Goal: Task Accomplishment & Management: Complete application form

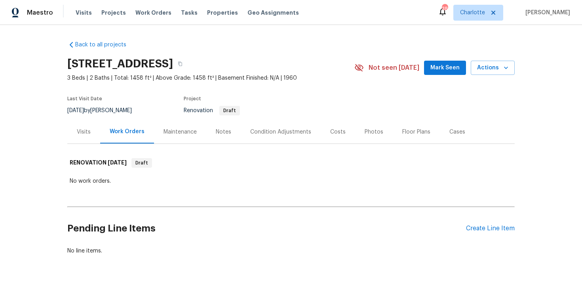
scroll to position [24, 0]
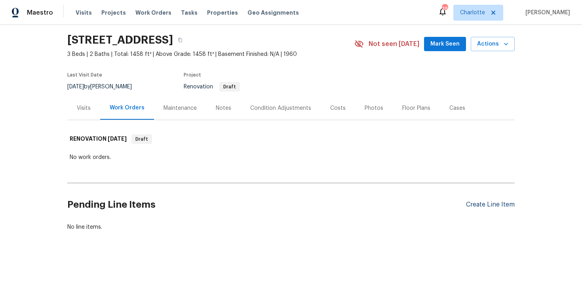
click at [482, 203] on div "Create Line Item" at bounding box center [490, 205] width 49 height 8
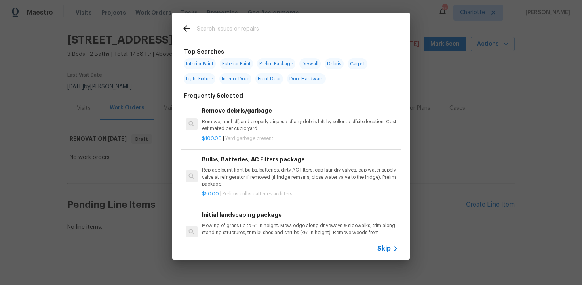
click at [380, 250] on span "Skip" at bounding box center [383, 248] width 13 height 8
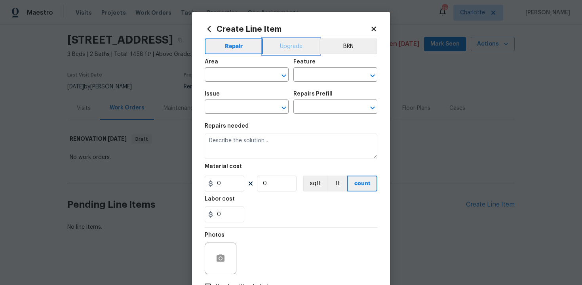
click at [286, 48] on button "Upgrade" at bounding box center [291, 46] width 57 height 16
click at [241, 76] on input "text" at bounding box center [236, 75] width 62 height 12
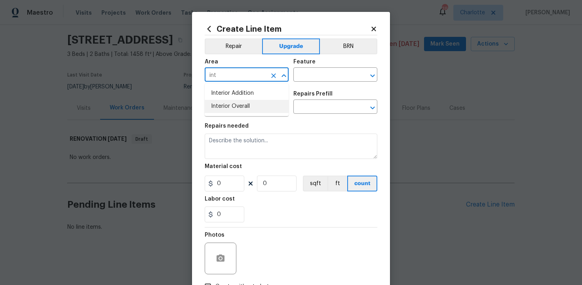
click at [243, 104] on li "Interior Overall" at bounding box center [247, 106] width 84 height 13
type input "Interior Overall"
click at [314, 72] on input "text" at bounding box center [324, 75] width 62 height 12
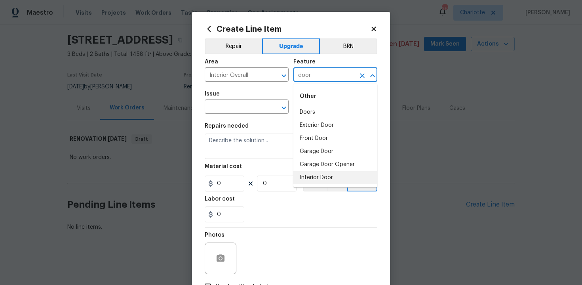
click at [320, 178] on li "Interior Door" at bounding box center [335, 177] width 84 height 13
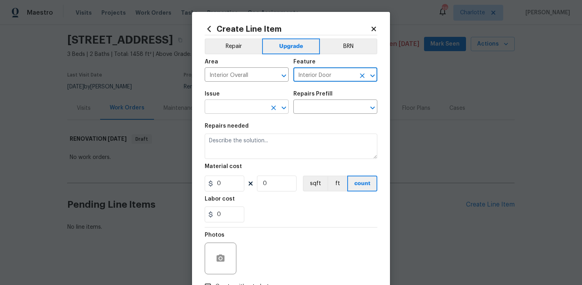
type input "Interior Door"
click at [249, 108] on input "text" at bounding box center [236, 107] width 62 height 12
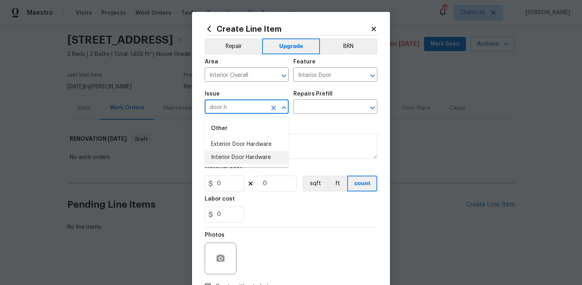
click at [249, 156] on li "Interior Door Hardware" at bounding box center [247, 157] width 84 height 13
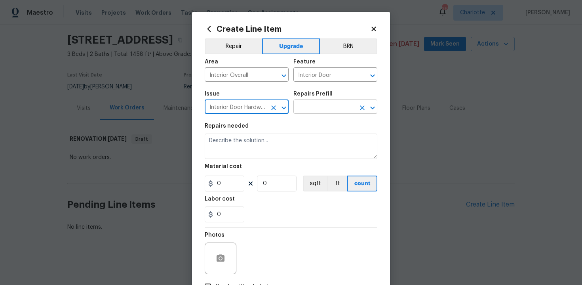
type input "Interior Door Hardware"
click at [314, 104] on input "text" at bounding box center [324, 107] width 62 height 12
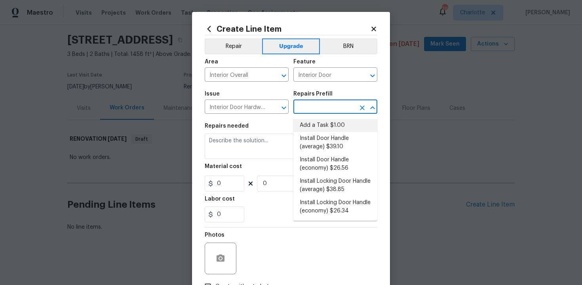
click at [320, 125] on li "Add a Task $1.00" at bounding box center [335, 125] width 84 height 13
type input "Add a Task $1.00"
type textarea "HPM to detail"
type input "1"
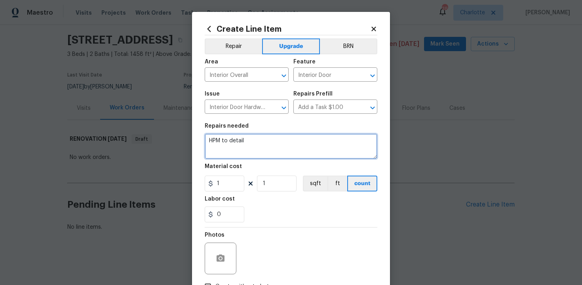
drag, startPoint x: 208, startPoint y: 143, endPoint x: 298, endPoint y: 143, distance: 89.8
click at [298, 143] on textarea "HPM to detail" at bounding box center [291, 145] width 173 height 25
paste textarea "Paint doors"
type textarea "#sala - Paint doors"
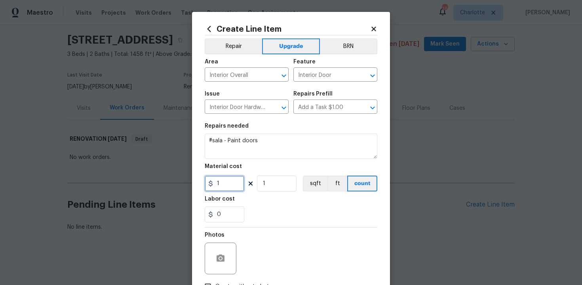
click at [229, 181] on input "1" at bounding box center [225, 183] width 40 height 16
type input "600"
click at [276, 206] on div "0" at bounding box center [291, 214] width 173 height 16
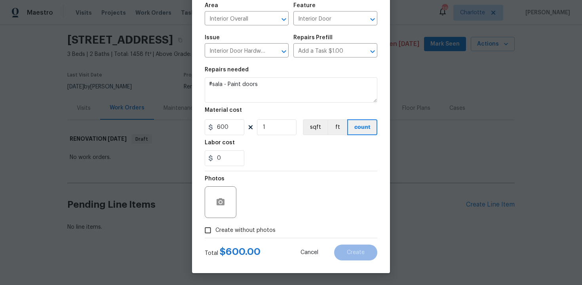
click at [230, 231] on span "Create without photos" at bounding box center [245, 230] width 60 height 8
click at [215, 231] on input "Create without photos" at bounding box center [207, 229] width 15 height 15
checkbox input "true"
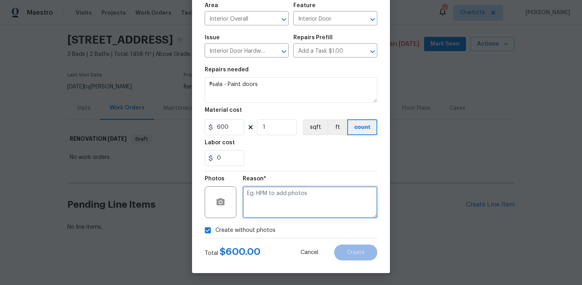
click at [267, 209] on textarea at bounding box center [310, 202] width 135 height 32
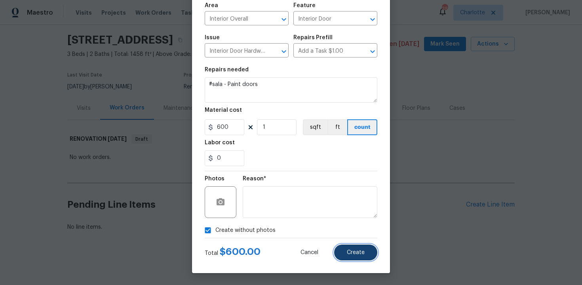
click at [357, 249] on span "Create" at bounding box center [356, 252] width 18 height 6
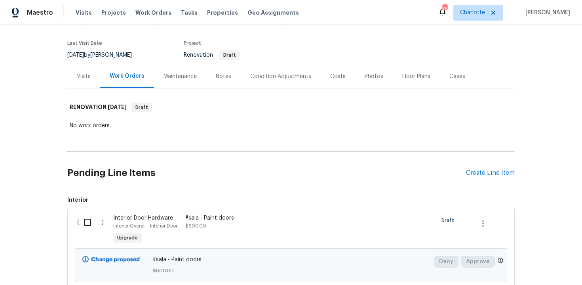
scroll to position [71, 0]
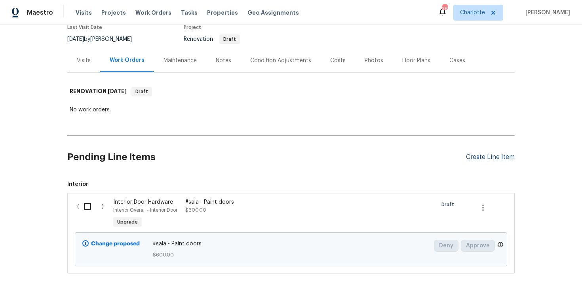
click at [489, 156] on div "Create Line Item" at bounding box center [490, 157] width 49 height 8
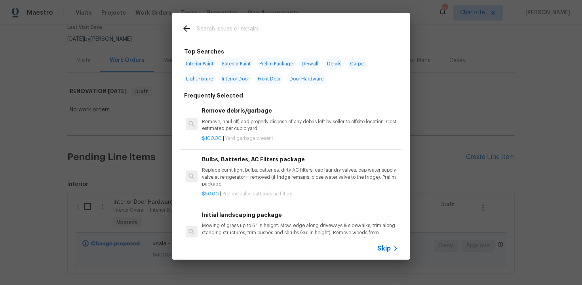
click at [384, 252] on div "Skip" at bounding box center [388, 247] width 23 height 9
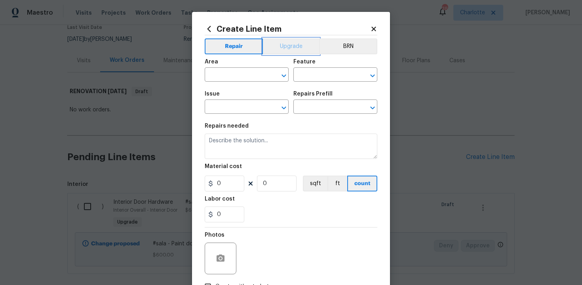
click at [288, 40] on button "Upgrade" at bounding box center [291, 46] width 57 height 16
click at [248, 76] on input "text" at bounding box center [236, 75] width 62 height 12
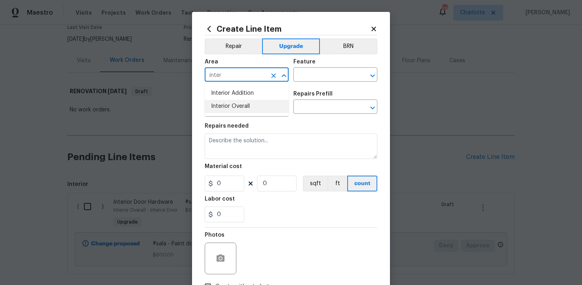
click at [252, 107] on li "Interior Overall" at bounding box center [247, 106] width 84 height 13
type input "Interior Overall"
click at [319, 74] on input "text" at bounding box center [324, 75] width 62 height 12
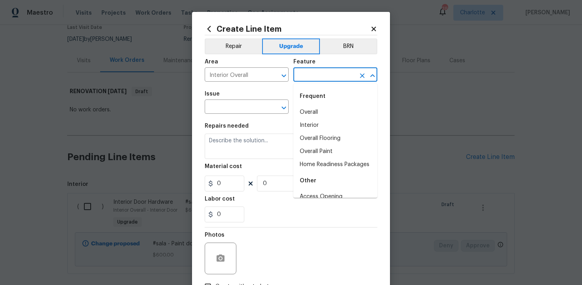
type input "w"
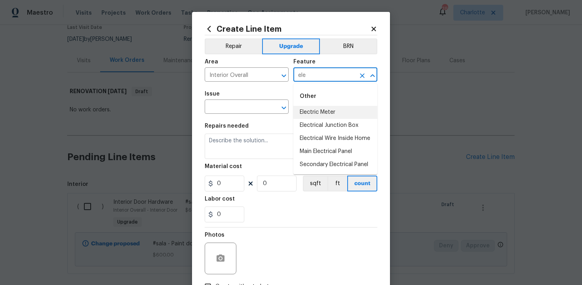
click at [330, 110] on li "Electric Meter" at bounding box center [335, 112] width 84 height 13
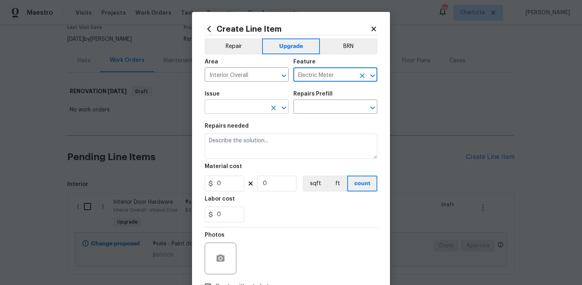
type input "Electric Meter"
click at [232, 105] on input "text" at bounding box center [236, 107] width 62 height 12
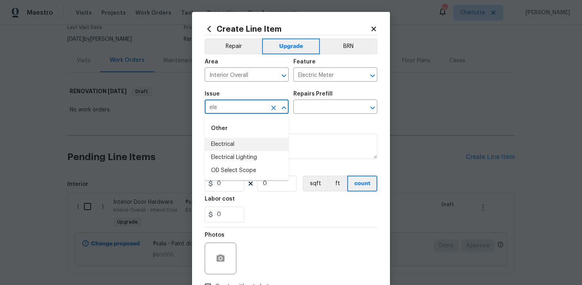
click at [233, 141] on li "Electrical" at bounding box center [247, 144] width 84 height 13
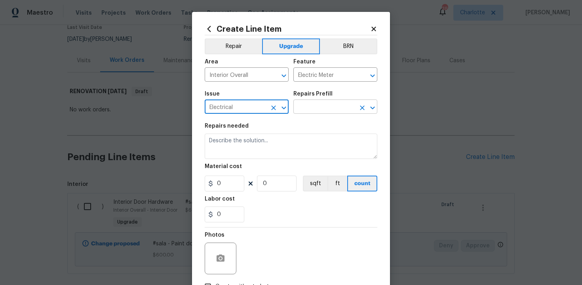
type input "Electrical"
click at [321, 103] on input "text" at bounding box center [324, 107] width 62 height 12
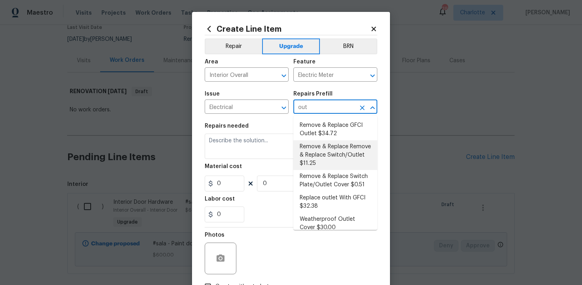
scroll to position [37, 0]
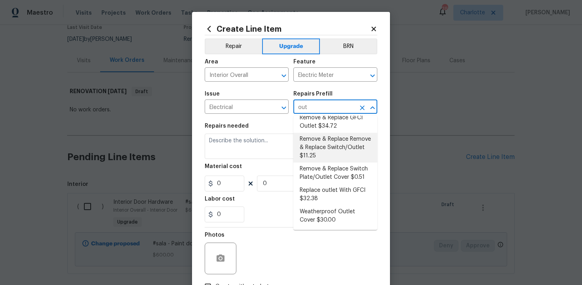
click at [343, 151] on li "Remove & Replace Remove & Replace Switch/Outlet $11.25" at bounding box center [335, 148] width 84 height 30
type input "Remove & Replace Remove & Replace Switch/Outlet $11.25"
type textarea "Remove and replace switch(es) and/or outlet(s) with new (covers to match the re…"
type input "11.25"
type input "1"
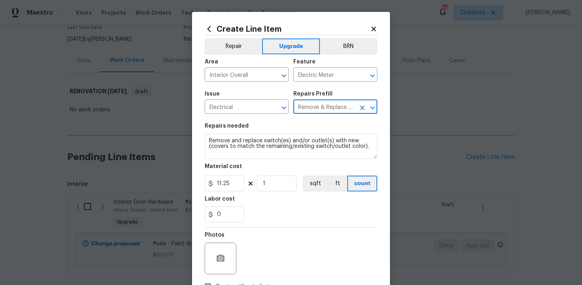
type input "Remove & Replace Remove & Replace Switch/Outlet $11.25"
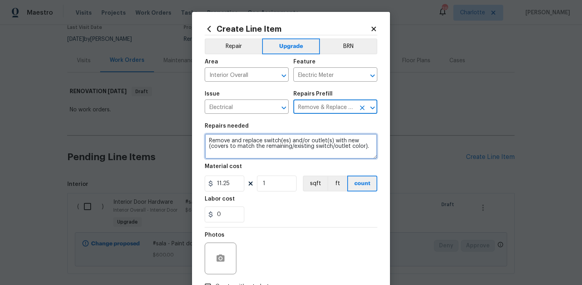
click at [205, 140] on textarea "Remove and replace switch(es) and/or outlet(s) with new (covers to match the re…" at bounding box center [291, 145] width 173 height 25
type textarea "#sala - Remove and replace switch(es) and/or outlet(s) with new (covers to matc…"
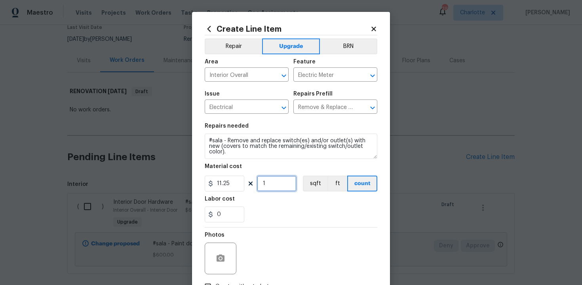
click at [272, 182] on input "1" at bounding box center [277, 183] width 40 height 16
type input "100"
click at [286, 208] on div "0" at bounding box center [291, 214] width 173 height 16
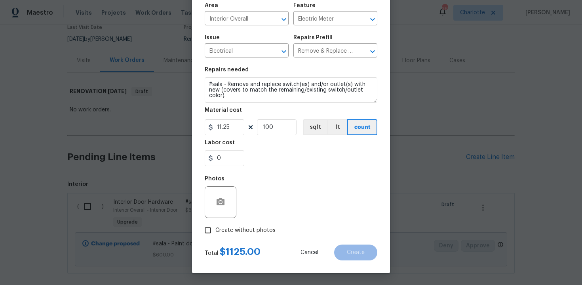
click at [234, 226] on span "Create without photos" at bounding box center [245, 230] width 60 height 8
click at [215, 226] on input "Create without photos" at bounding box center [207, 229] width 15 height 15
checkbox input "true"
click at [311, 179] on div "Reason*" at bounding box center [310, 181] width 135 height 10
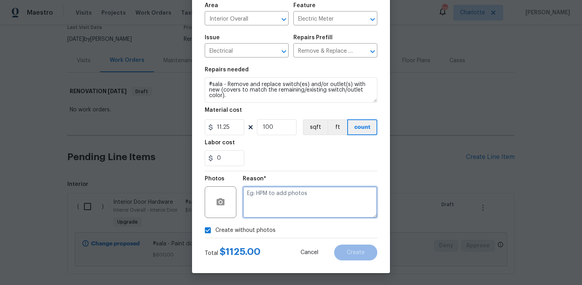
click at [289, 191] on textarea at bounding box center [310, 202] width 135 height 32
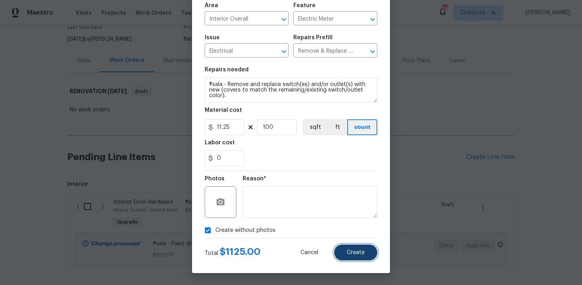
click at [361, 249] on button "Create" at bounding box center [355, 252] width 43 height 16
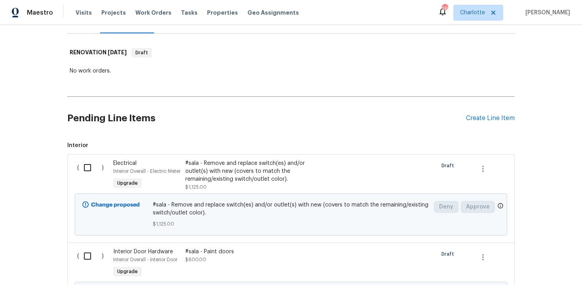
scroll to position [211, 0]
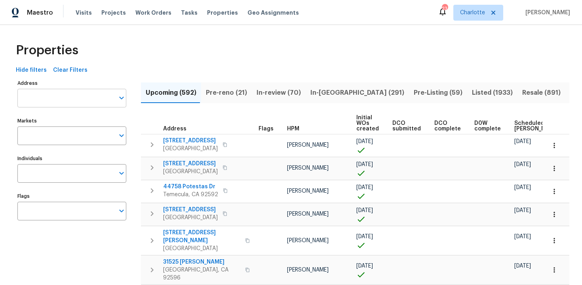
click at [66, 99] on input "Address" at bounding box center [65, 98] width 97 height 19
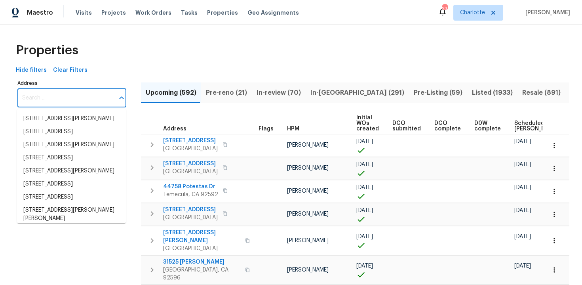
paste input "8601 NW 27th Pl, Sunrise, FL 33322"
type input "8601 NW 27th Pl, Sunrise, FL 33322"
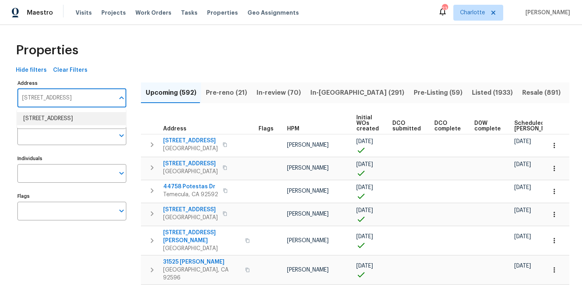
click at [76, 123] on li "8601 NW 27th Pl Sunrise FL 33322" at bounding box center [71, 118] width 109 height 13
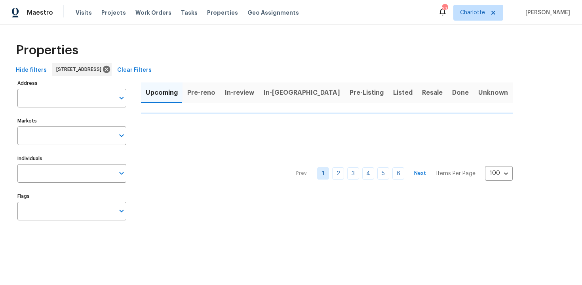
type input "8601 NW 27th Pl Sunrise FL 33322"
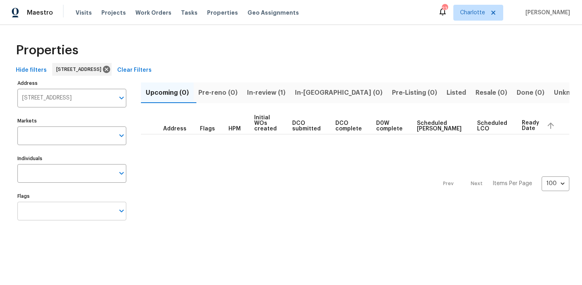
click at [67, 214] on input "Flags" at bounding box center [65, 210] width 97 height 19
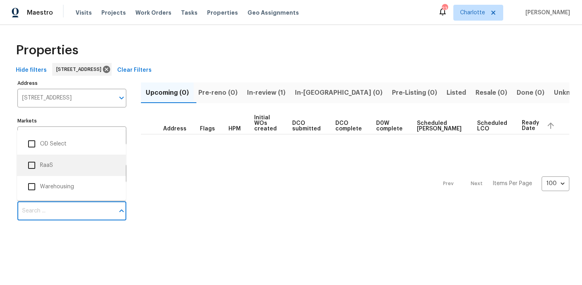
click at [63, 164] on li "RaaS" at bounding box center [71, 165] width 96 height 17
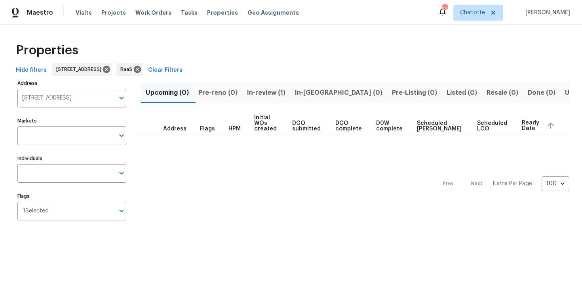
click at [268, 93] on span "In-review (1)" at bounding box center [266, 92] width 38 height 11
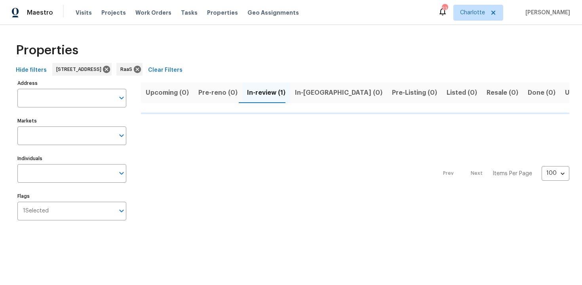
type input "8601 NW 27th Pl Sunrise FL 33322"
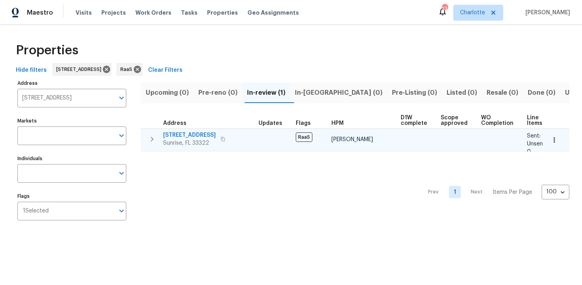
click at [235, 137] on div "8601 NW 27th Pl Sunrise, FL 33322" at bounding box center [207, 139] width 89 height 16
click at [221, 138] on icon "button" at bounding box center [223, 139] width 4 height 4
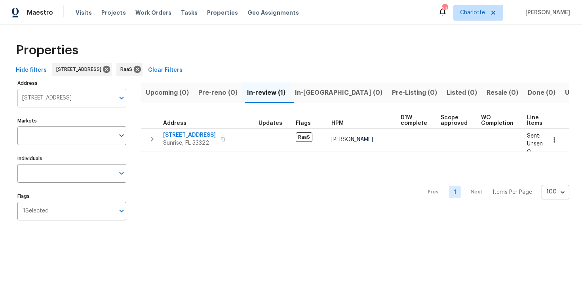
click at [63, 97] on input "8601 NW 27th Pl Sunrise FL 33322" at bounding box center [65, 98] width 97 height 19
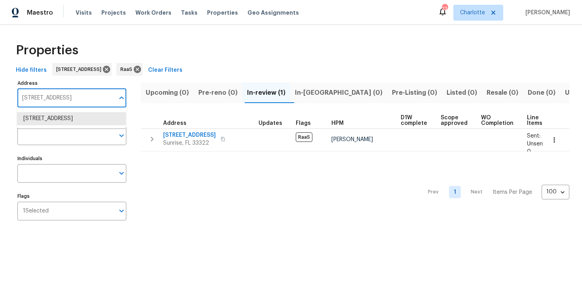
paste input "[STREET_ADDRESS]"
type input "[STREET_ADDRESS]"
click at [78, 117] on li "2761 Whisper Ct Douglasville GA 30135" at bounding box center [71, 118] width 109 height 13
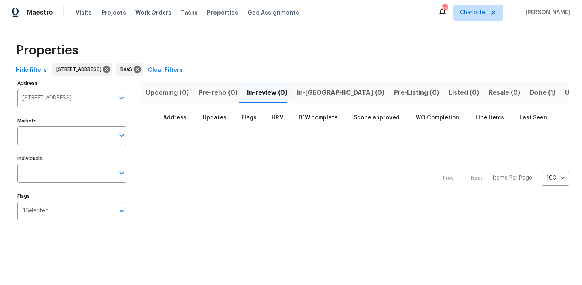
click at [530, 91] on span "Done (1)" at bounding box center [543, 92] width 26 height 11
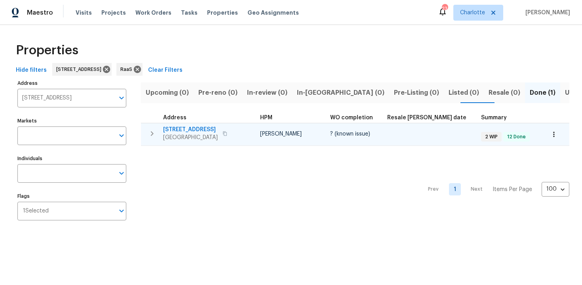
click at [251, 127] on div "2761 Whisper Ct Douglasville, GA 30135" at bounding box center [207, 133] width 89 height 16
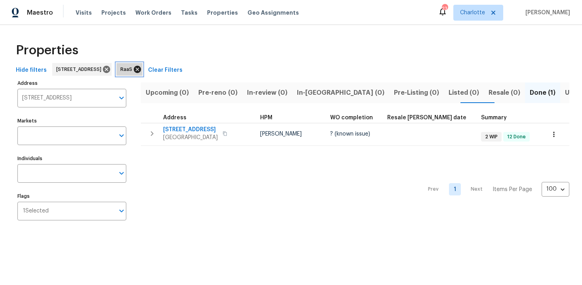
click at [141, 70] on icon at bounding box center [137, 69] width 7 height 7
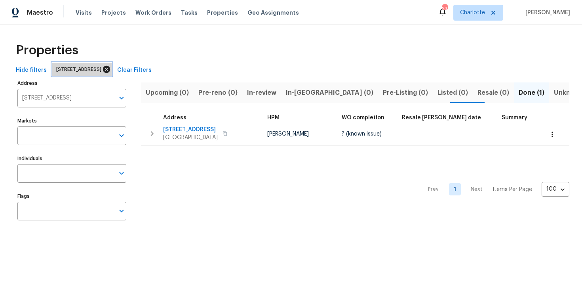
click at [110, 69] on icon at bounding box center [106, 69] width 7 height 7
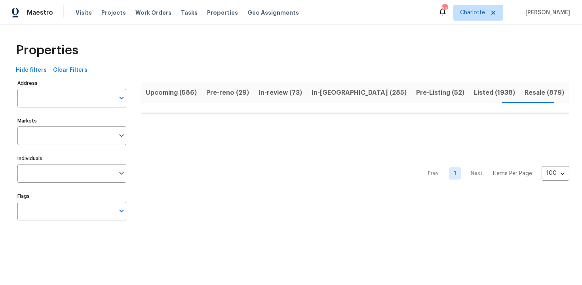
click at [176, 89] on span "Upcoming (586)" at bounding box center [171, 92] width 51 height 11
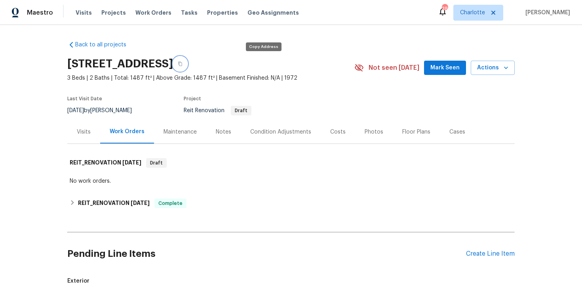
click at [182, 64] on icon "button" at bounding box center [180, 63] width 5 height 5
click at [182, 65] on icon "button" at bounding box center [180, 63] width 5 height 5
click at [182, 64] on icon "button" at bounding box center [180, 63] width 5 height 5
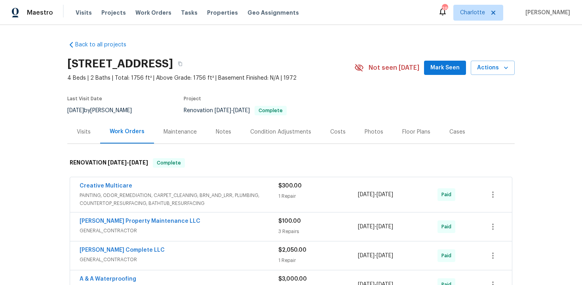
click at [187, 68] on button "button" at bounding box center [180, 64] width 14 height 14
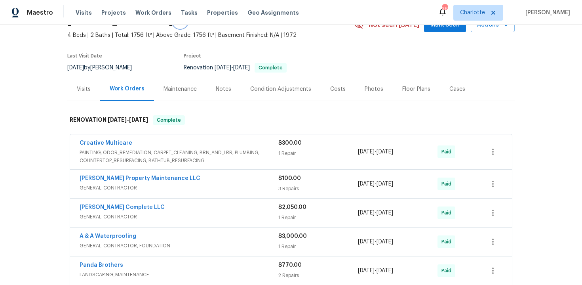
scroll to position [36, 0]
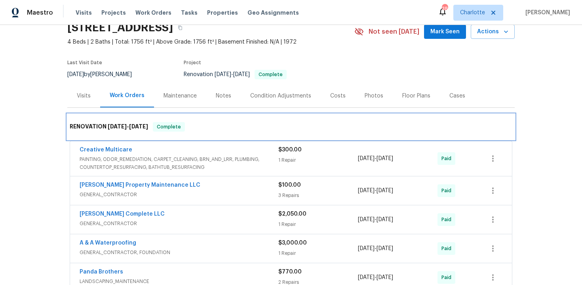
click at [260, 129] on div "RENOVATION [DATE] - [DATE] Complete" at bounding box center [291, 126] width 443 height 9
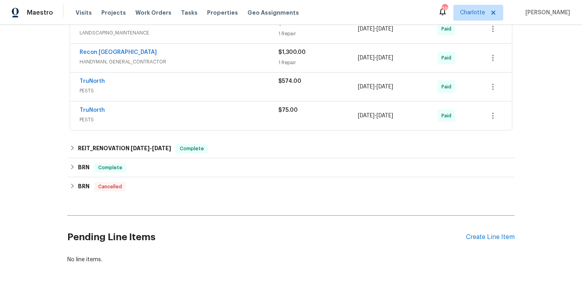
scroll to position [397, 0]
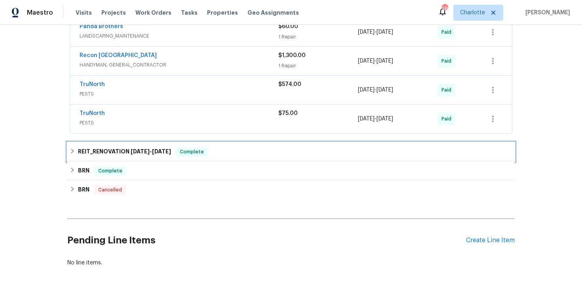
click at [270, 156] on div "REIT_RENOVATION [DATE] - [DATE] Complete" at bounding box center [291, 151] width 443 height 9
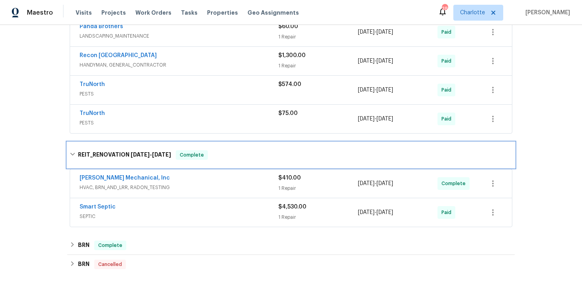
click at [291, 154] on div "REIT_RENOVATION [DATE] - [DATE] Complete" at bounding box center [291, 154] width 443 height 9
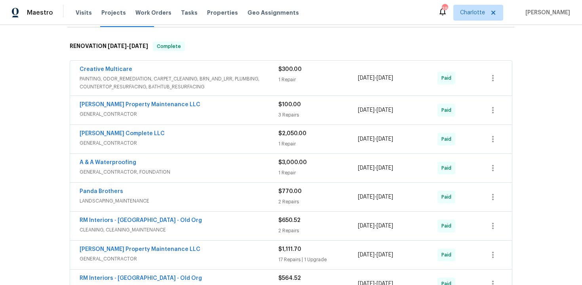
scroll to position [0, 0]
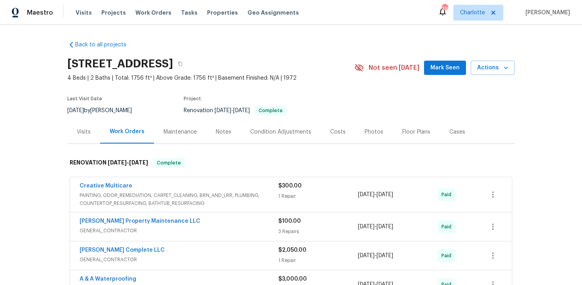
click at [338, 135] on div "Costs" at bounding box center [337, 132] width 15 height 8
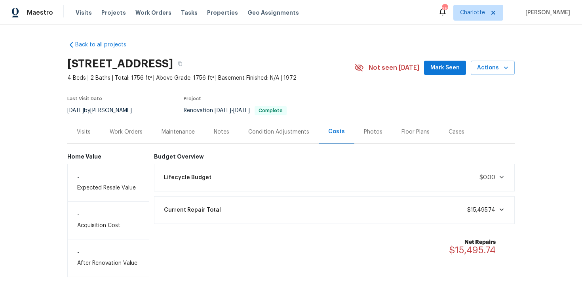
click at [134, 135] on div "Work Orders" at bounding box center [126, 132] width 33 height 8
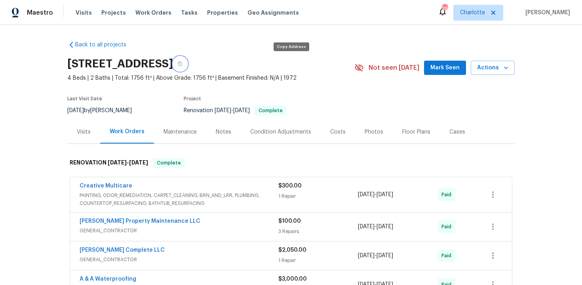
click at [187, 61] on button "button" at bounding box center [180, 64] width 14 height 14
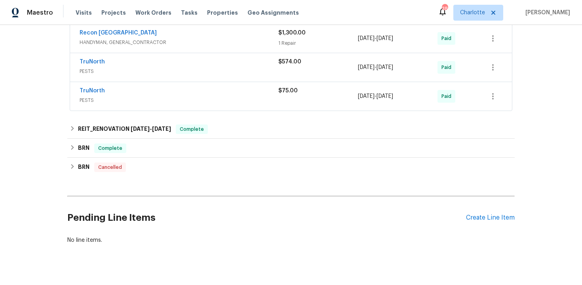
scroll to position [420, 0]
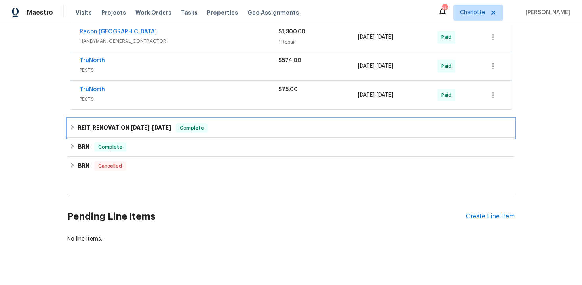
click at [270, 124] on div "REIT_RENOVATION [DATE] - [DATE] Complete" at bounding box center [291, 127] width 443 height 9
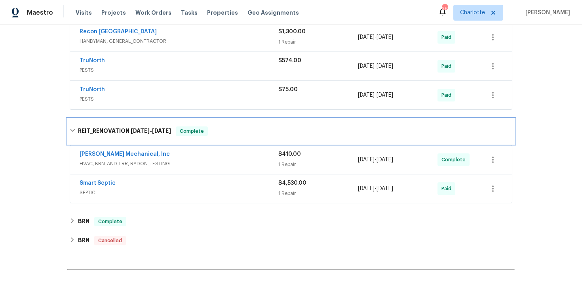
click at [270, 124] on div "REIT_RENOVATION [DATE] - [DATE] Complete" at bounding box center [290, 130] width 447 height 25
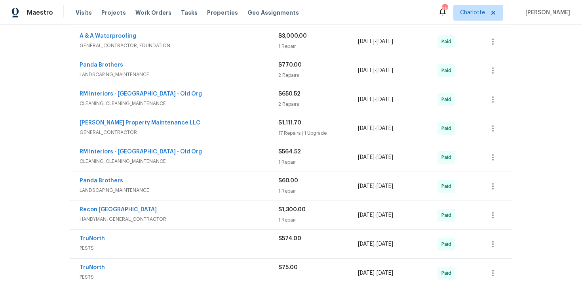
scroll to position [0, 0]
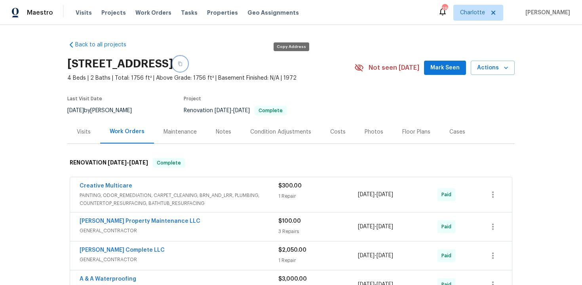
click at [182, 65] on icon "button" at bounding box center [180, 63] width 5 height 5
